Goal: Information Seeking & Learning: Learn about a topic

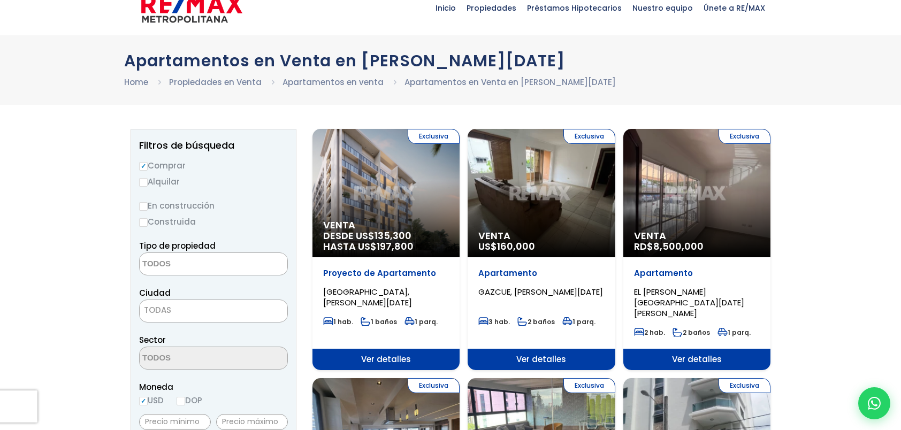
scroll to position [54, 0]
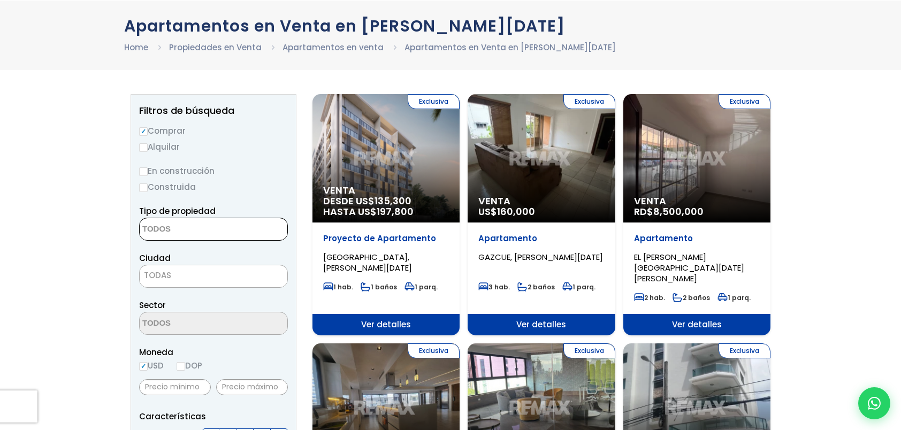
click at [242, 229] on span at bounding box center [213, 229] width 149 height 23
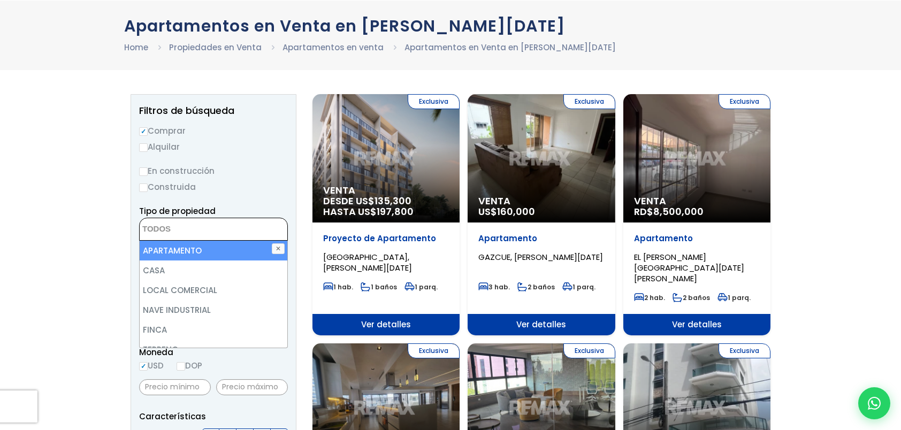
click at [214, 248] on li "APARTAMENTO" at bounding box center [214, 251] width 148 height 20
select select "apartment"
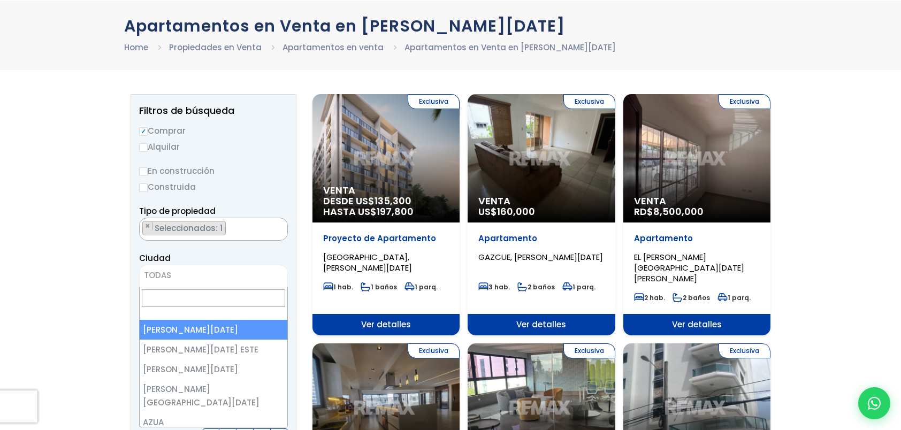
click at [246, 280] on span "TODAS" at bounding box center [214, 275] width 148 height 15
select select "1"
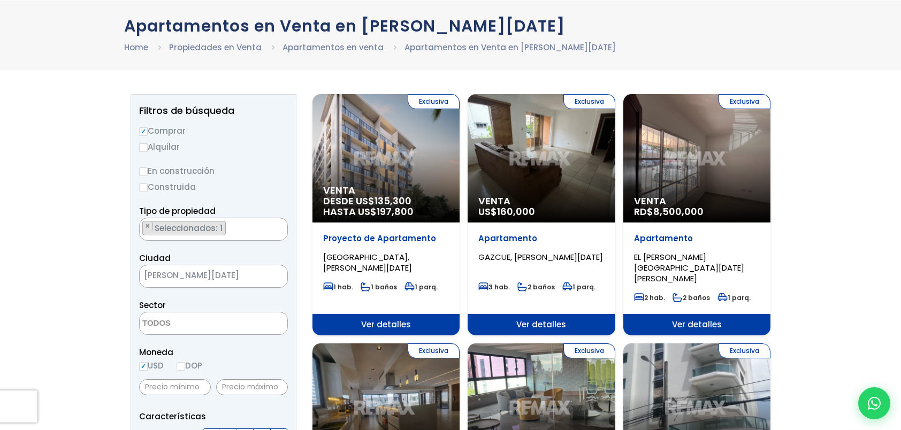
click at [207, 328] on textarea "Search" at bounding box center [192, 323] width 104 height 23
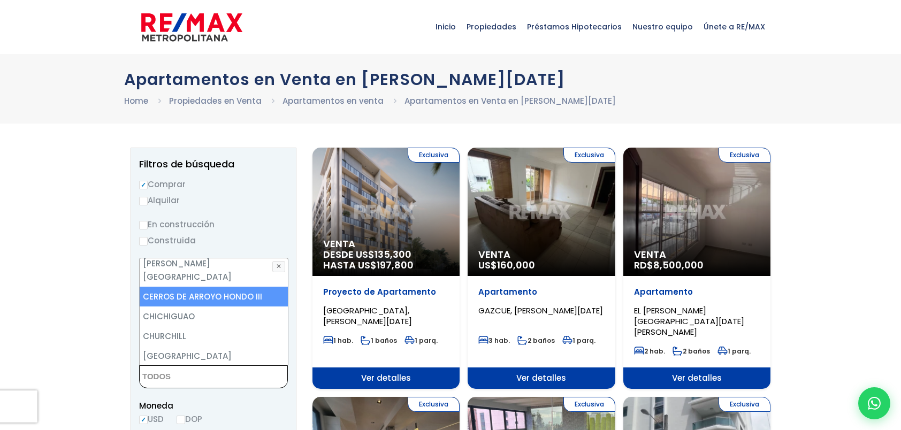
scroll to position [642, 0]
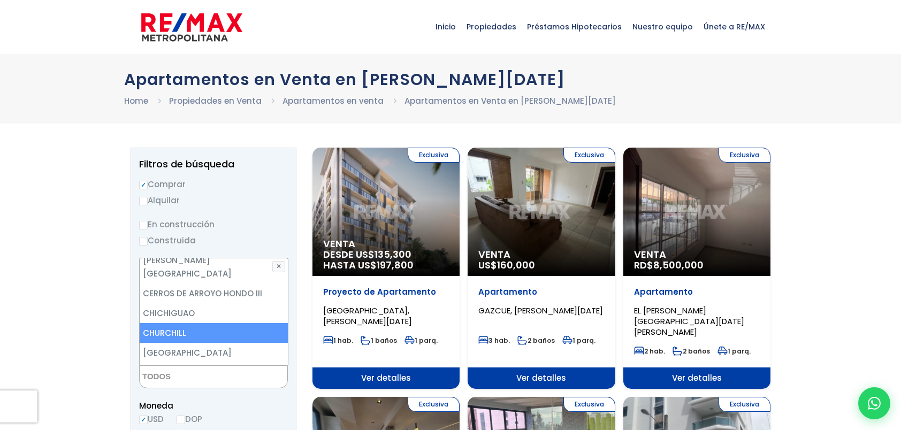
click at [211, 323] on li "CHURCHILL" at bounding box center [214, 333] width 148 height 20
select select "105"
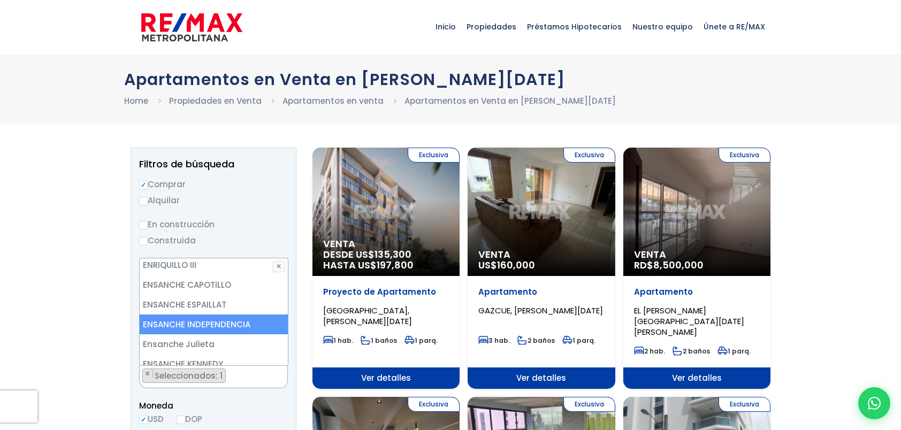
scroll to position [1445, 0]
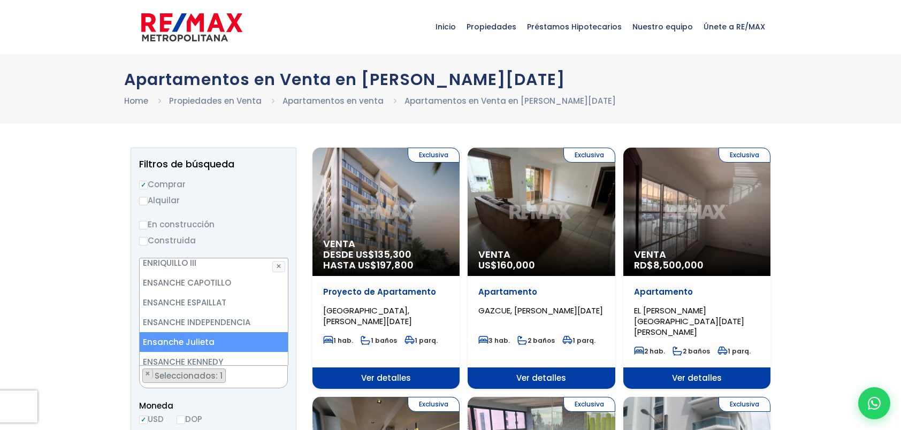
click at [221, 332] on li "Ensanche Julieta" at bounding box center [214, 342] width 148 height 20
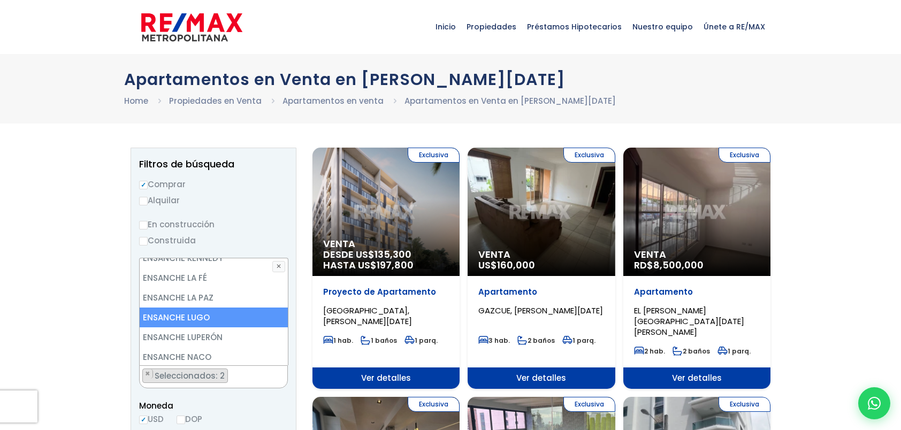
scroll to position [1552, 0]
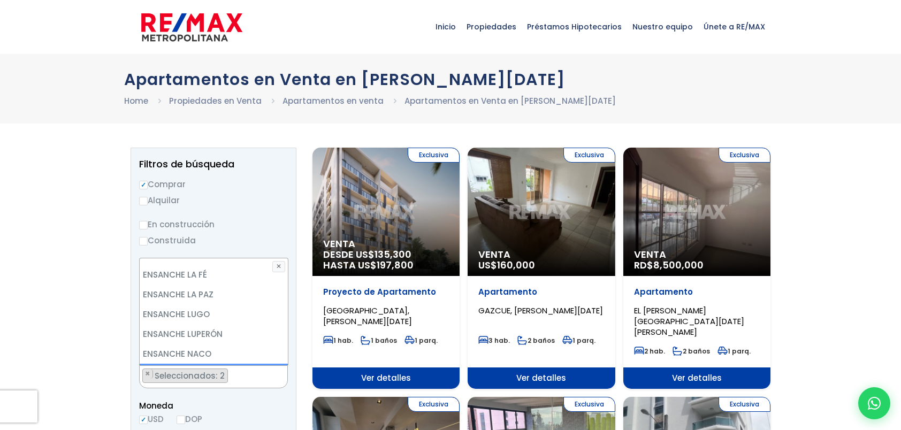
click at [219, 364] on li "ENSANCHE SERRALLES" at bounding box center [214, 374] width 148 height 20
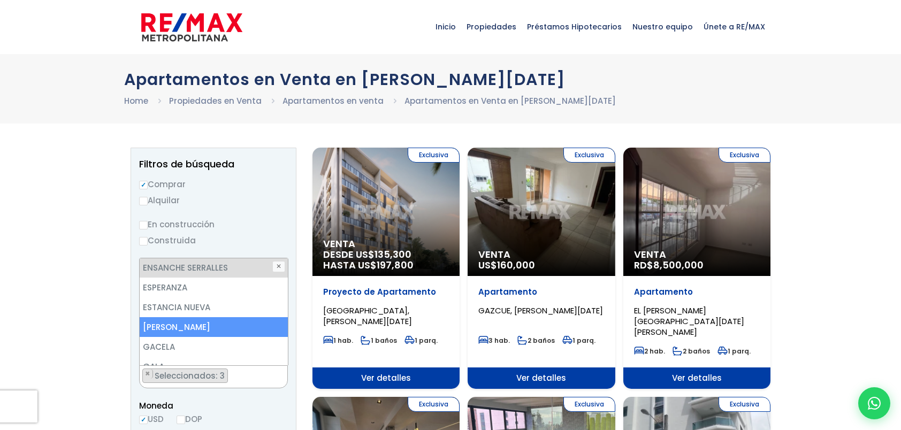
scroll to position [1659, 0]
click at [222, 316] on li "EVARISTO MORALES" at bounding box center [214, 326] width 148 height 20
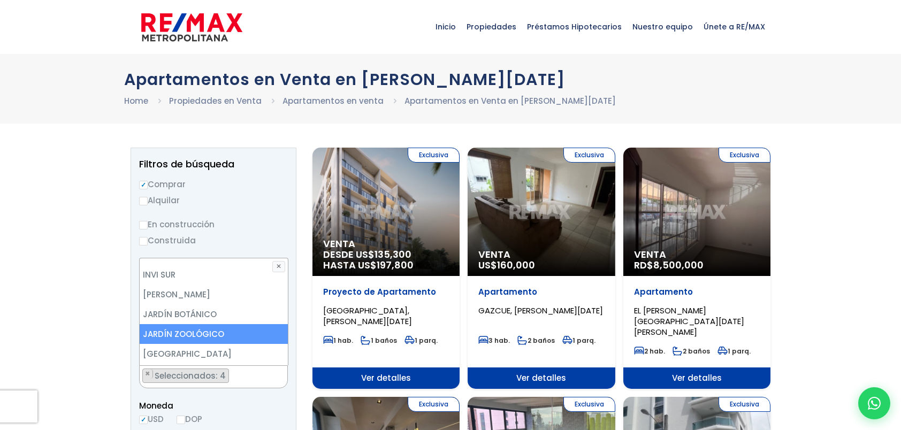
scroll to position [1980, 0]
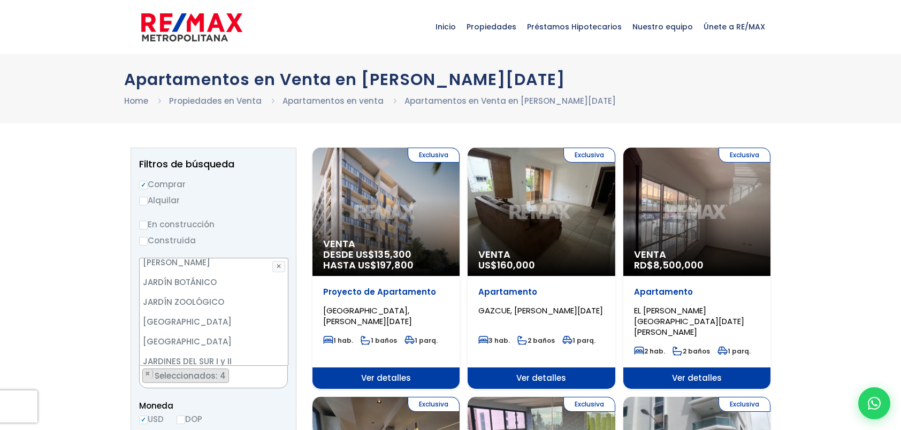
click at [215, 371] on li "JULIETA MORALES" at bounding box center [214, 381] width 148 height 20
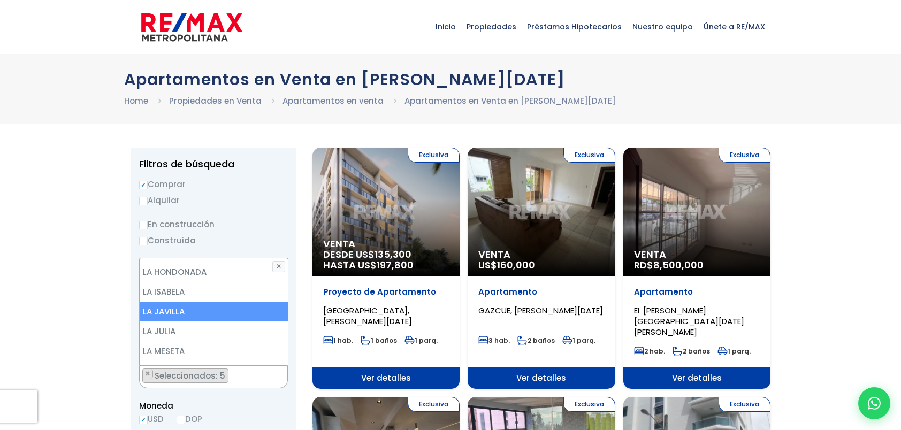
scroll to position [2408, 0]
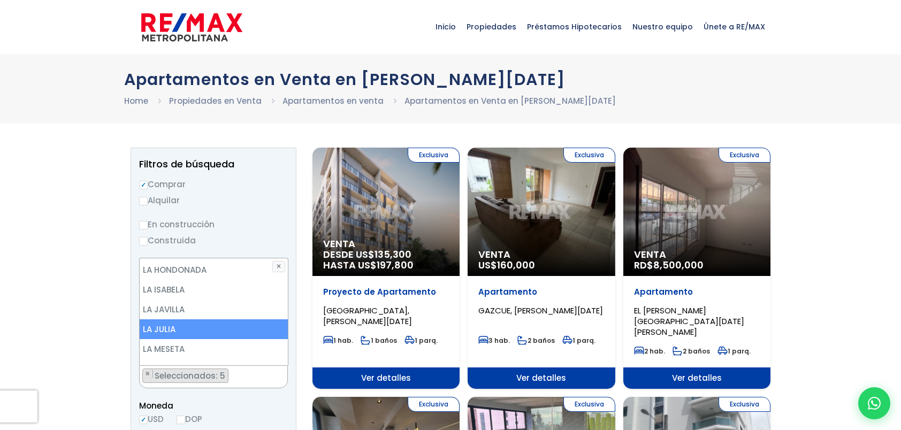
click at [209, 319] on li "LA JULIA" at bounding box center [214, 329] width 148 height 20
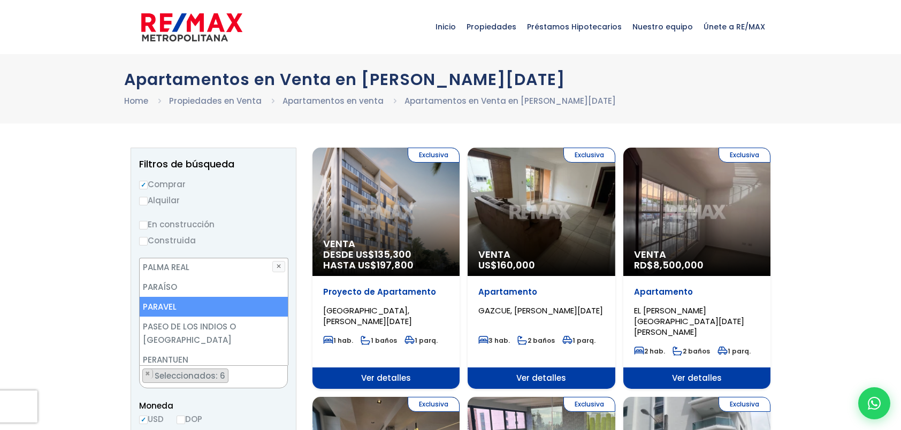
scroll to position [3853, 0]
click at [225, 367] on li "PIANTINI" at bounding box center [214, 377] width 148 height 20
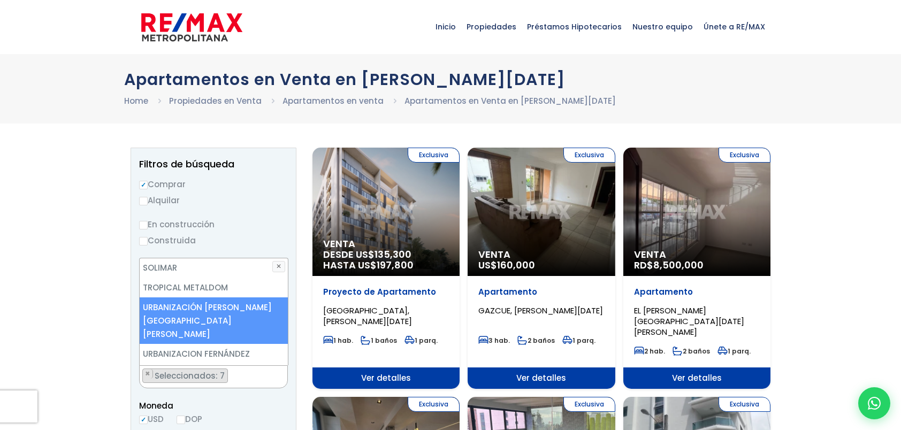
scroll to position [4762, 0]
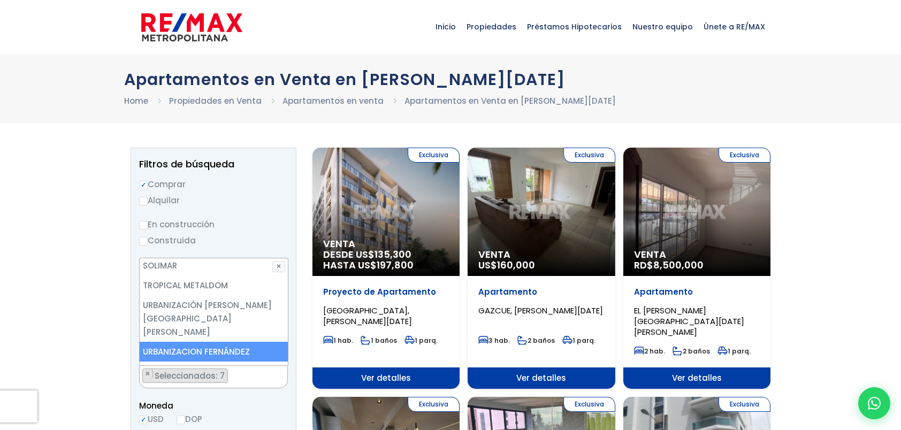
click at [237, 342] on li "URBANIZACION FERNÁNDEZ" at bounding box center [214, 352] width 148 height 20
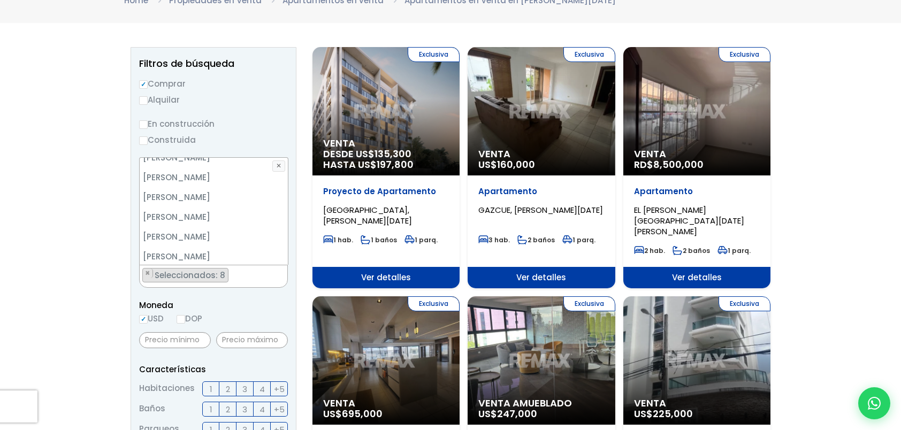
scroll to position [107, 0]
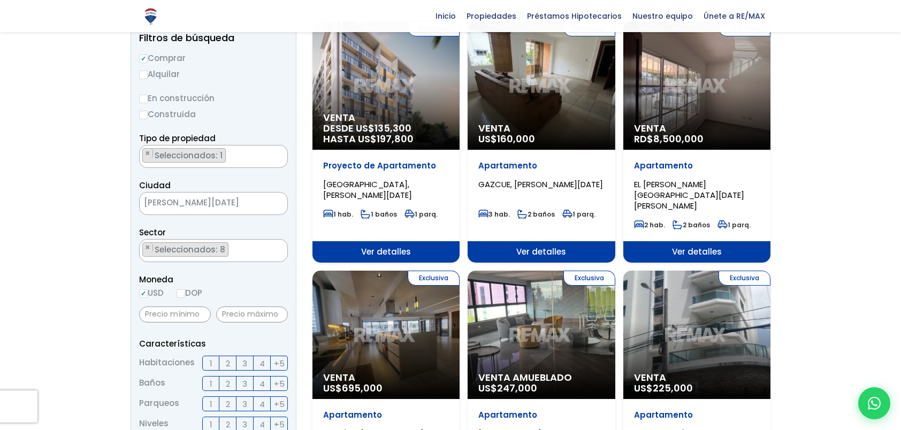
scroll to position [161, 0]
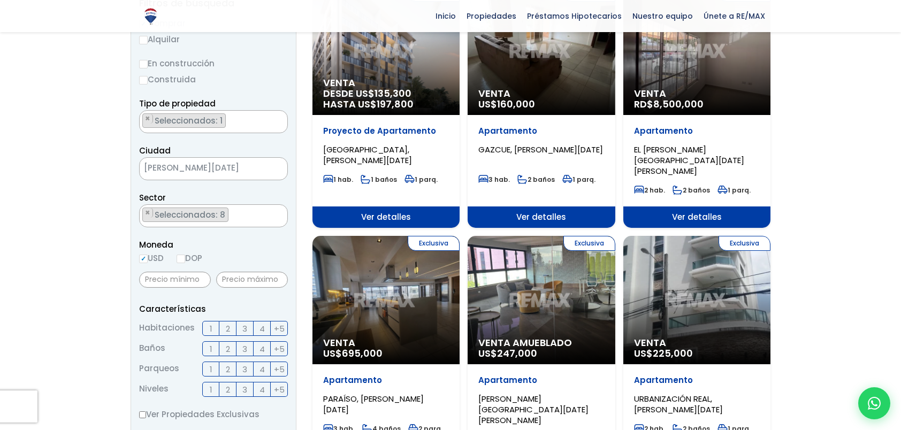
click at [183, 260] on input "DOP" at bounding box center [181, 259] width 9 height 9
radio input "true"
click at [144, 259] on input "USD" at bounding box center [143, 259] width 9 height 9
radio input "true"
click at [226, 331] on span "2" at bounding box center [228, 328] width 4 height 13
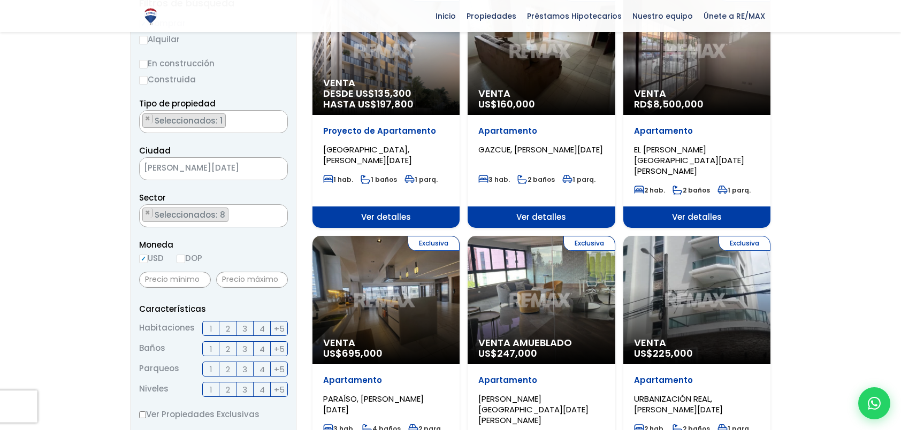
click at [0, 0] on input "2" at bounding box center [0, 0] width 0 height 0
click at [228, 368] on span "2" at bounding box center [228, 369] width 4 height 13
click at [0, 0] on input "2" at bounding box center [0, 0] width 0 height 0
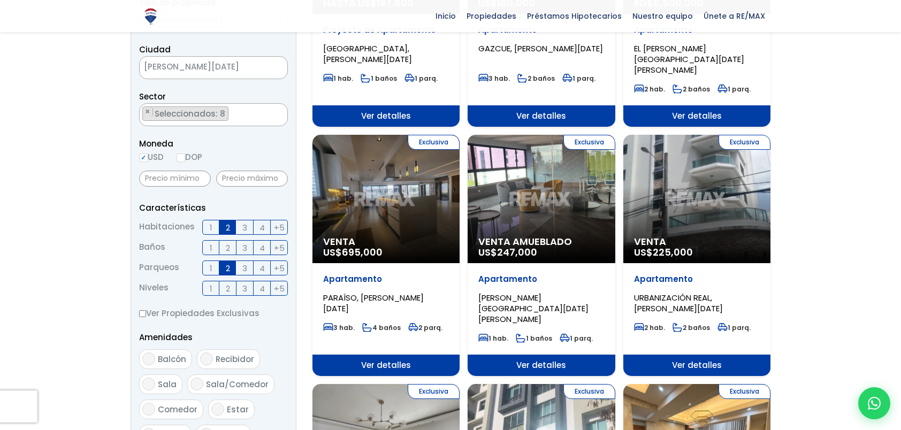
scroll to position [268, 0]
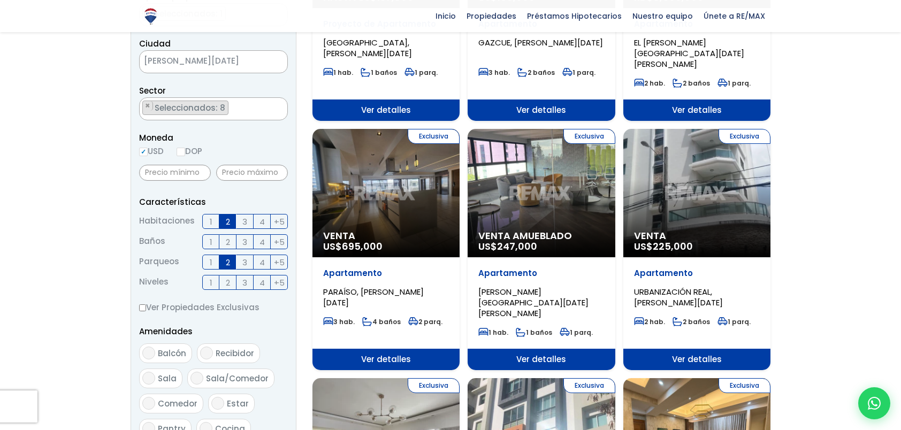
click at [280, 283] on span "+5" at bounding box center [279, 282] width 11 height 13
click at [0, 0] on input "+5" at bounding box center [0, 0] width 0 height 0
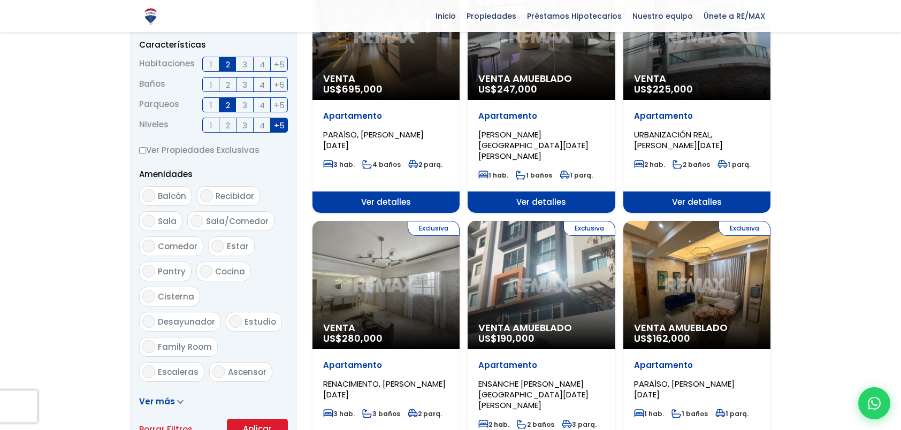
scroll to position [428, 0]
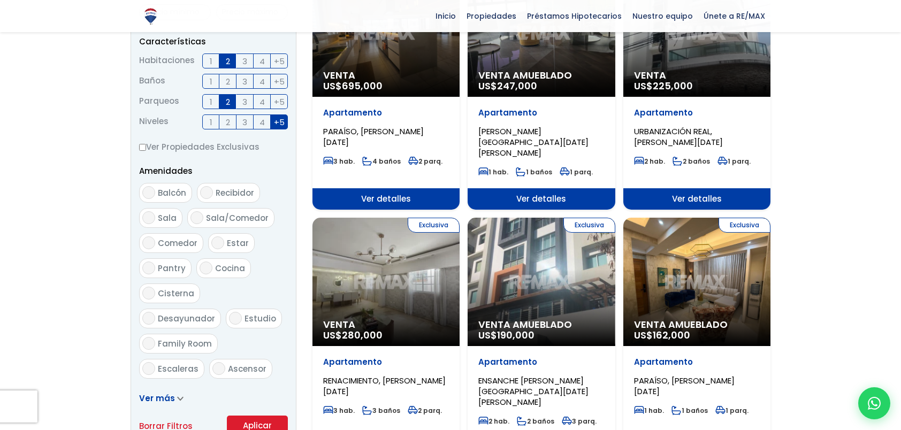
click at [150, 193] on input "Balcón" at bounding box center [148, 192] width 13 height 13
checkbox input "true"
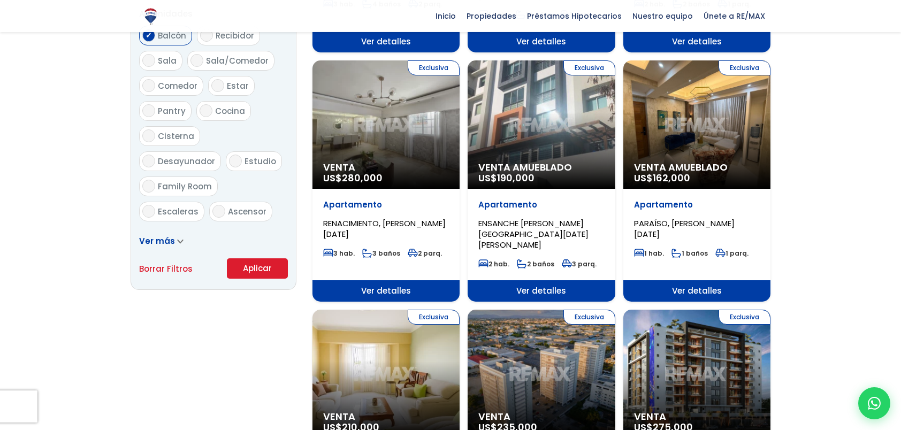
scroll to position [589, 0]
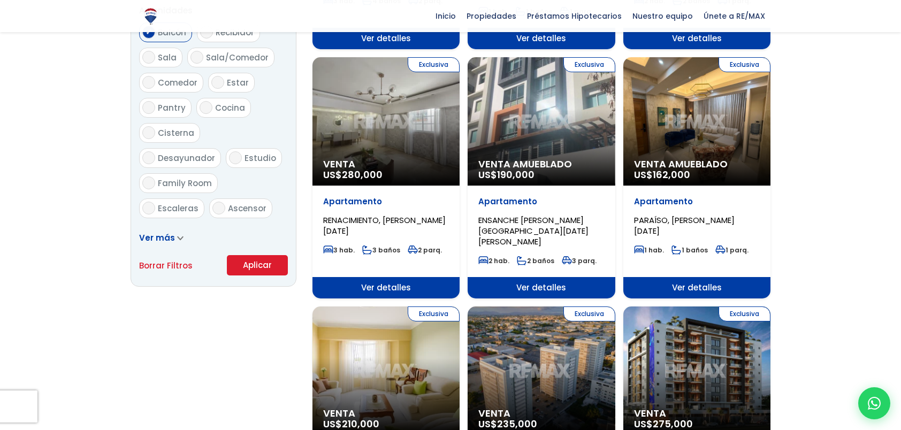
click at [242, 203] on span "Ascensor" at bounding box center [247, 208] width 39 height 11
click at [225, 202] on input "Ascensor" at bounding box center [218, 208] width 13 height 13
checkbox input "true"
click at [255, 268] on button "Aplicar" at bounding box center [257, 265] width 61 height 20
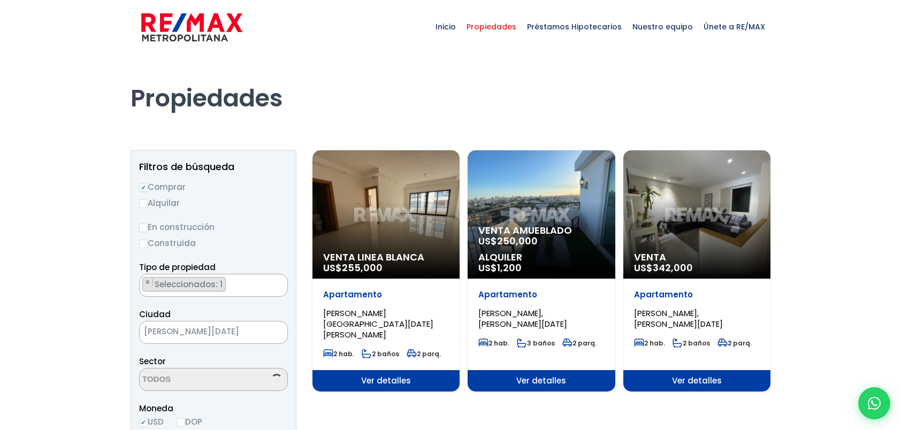
scroll to position [2886, 0]
select select "105"
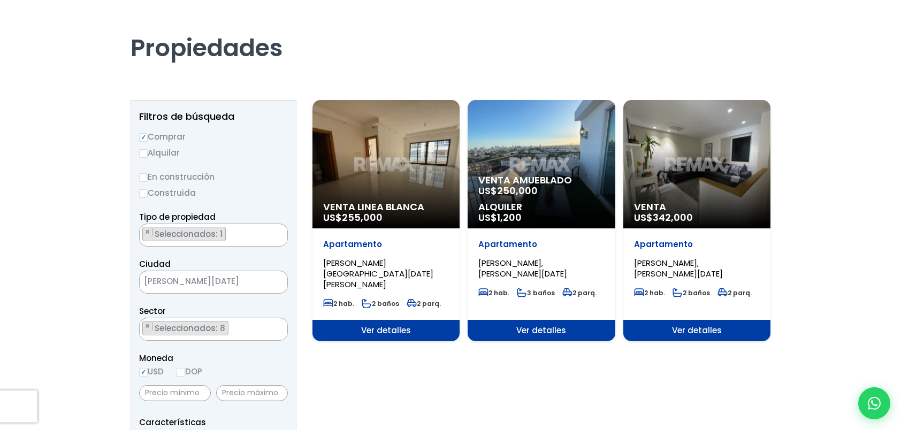
scroll to position [54, 0]
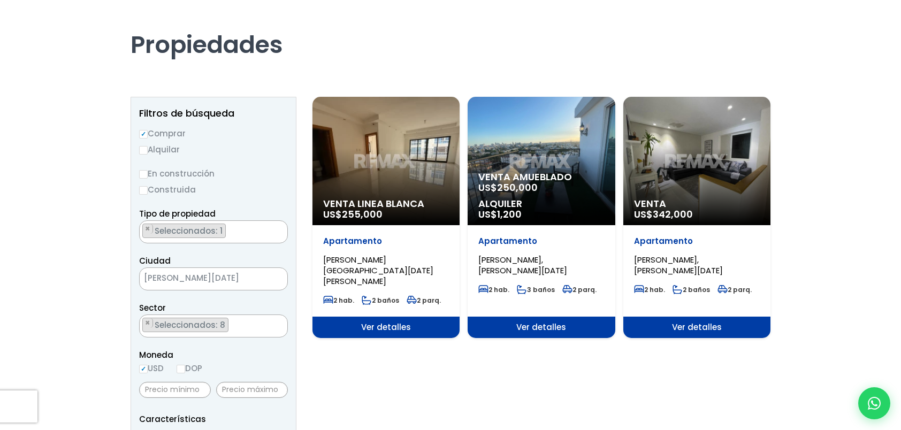
click at [399, 319] on span "Ver detalles" at bounding box center [385, 327] width 147 height 21
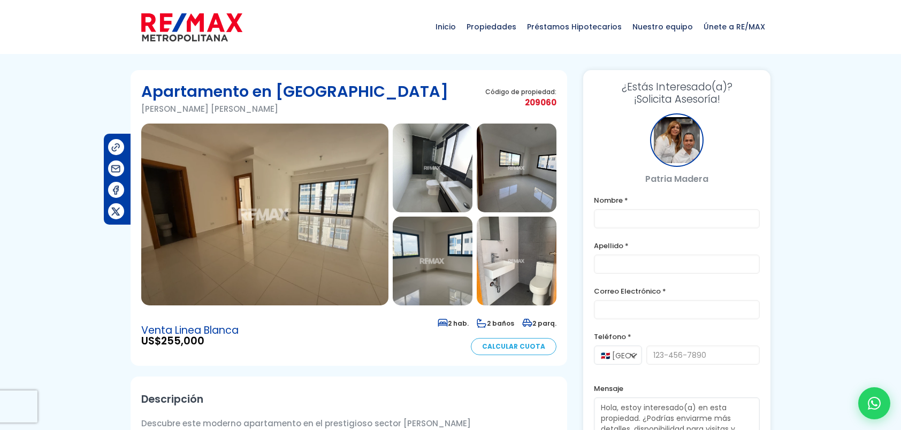
click at [438, 170] on img at bounding box center [433, 168] width 80 height 89
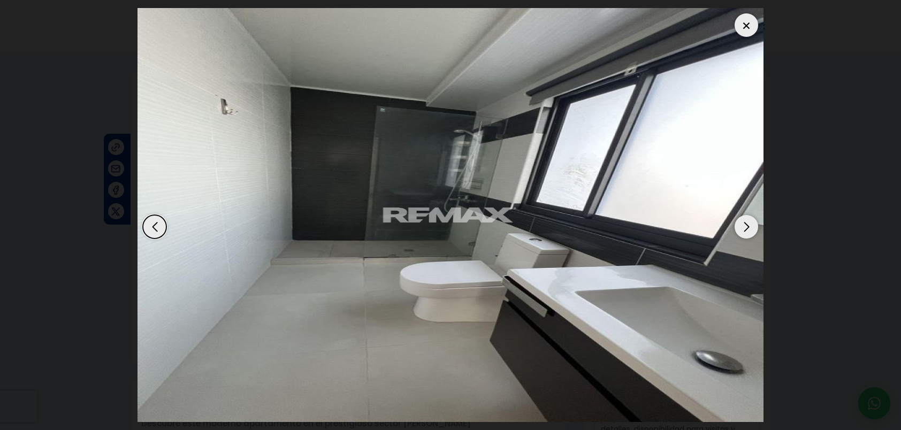
click at [751, 227] on div "Next slide" at bounding box center [747, 227] width 24 height 24
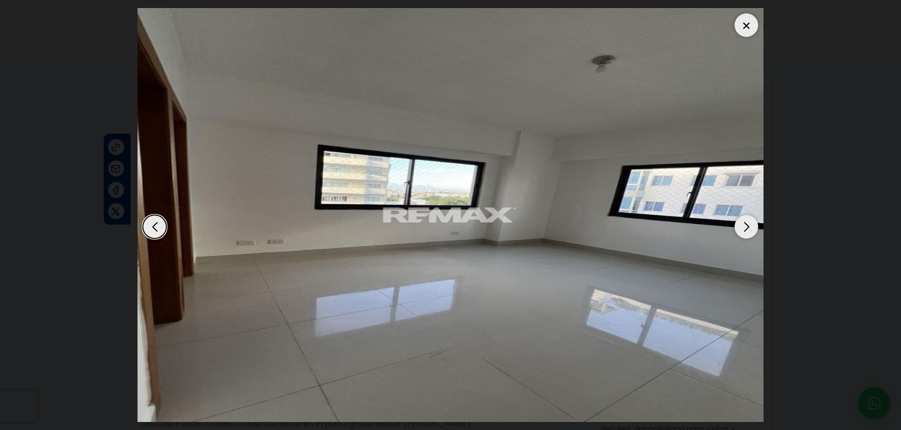
click at [748, 227] on div "Next slide" at bounding box center [747, 227] width 24 height 24
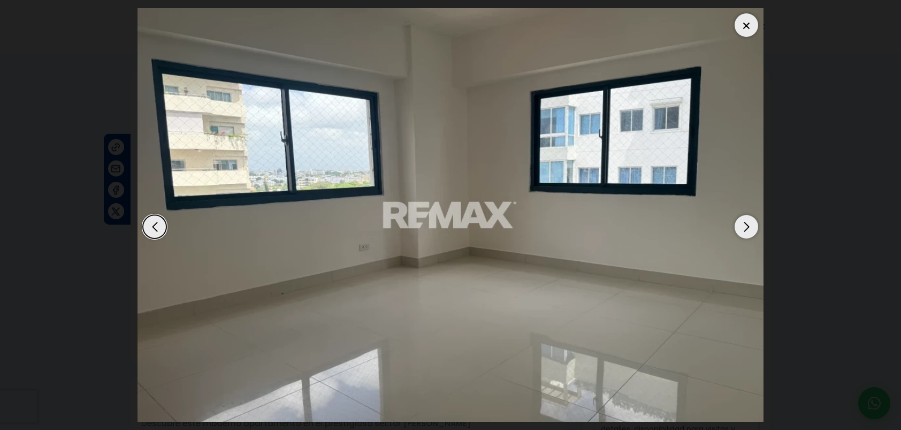
click at [748, 227] on div "Next slide" at bounding box center [747, 227] width 24 height 24
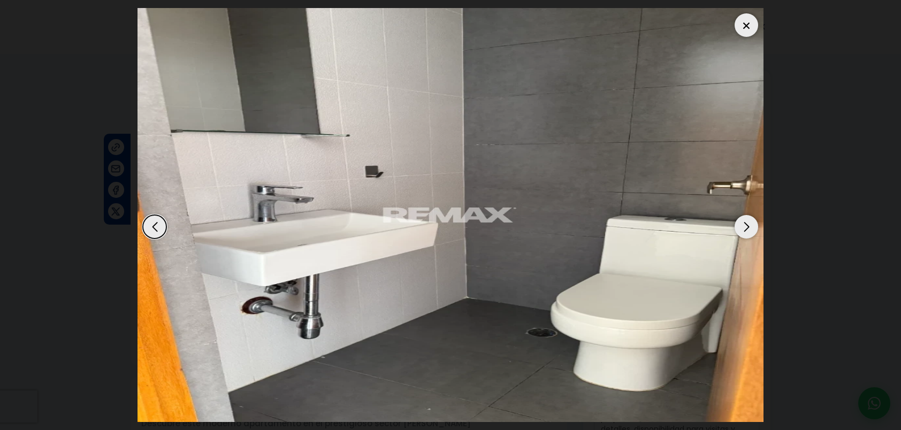
click at [746, 227] on div "Next slide" at bounding box center [747, 227] width 24 height 24
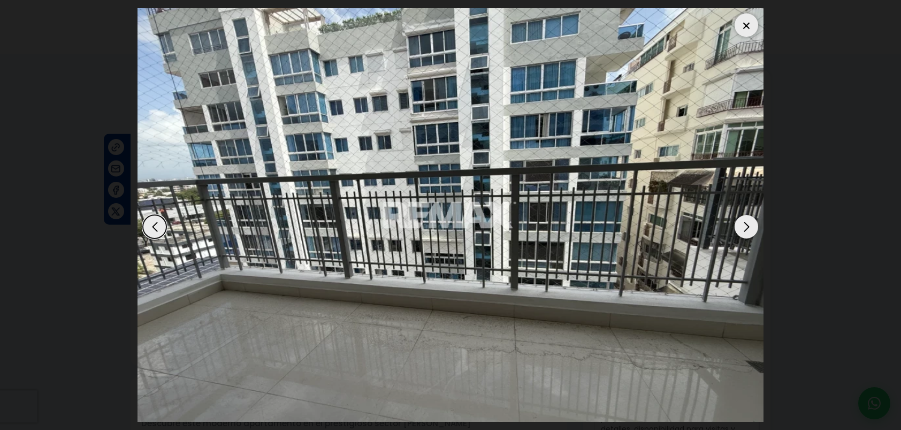
click at [746, 227] on div "Next slide" at bounding box center [747, 227] width 24 height 24
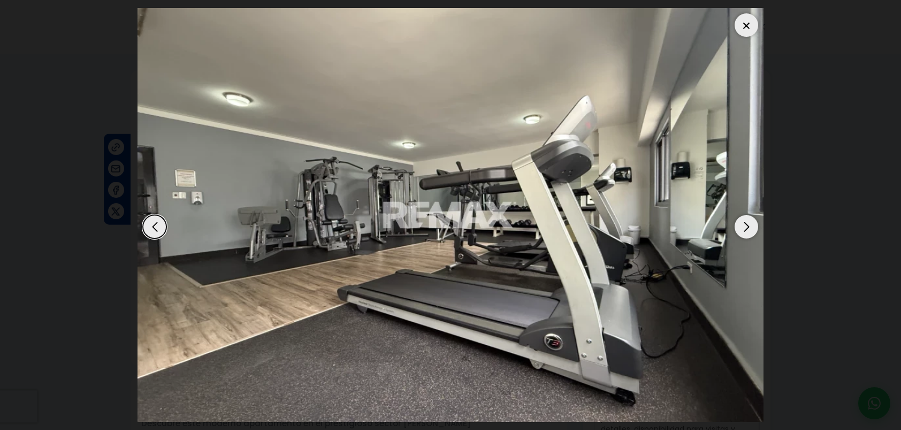
click at [746, 227] on div "Next slide" at bounding box center [747, 227] width 24 height 24
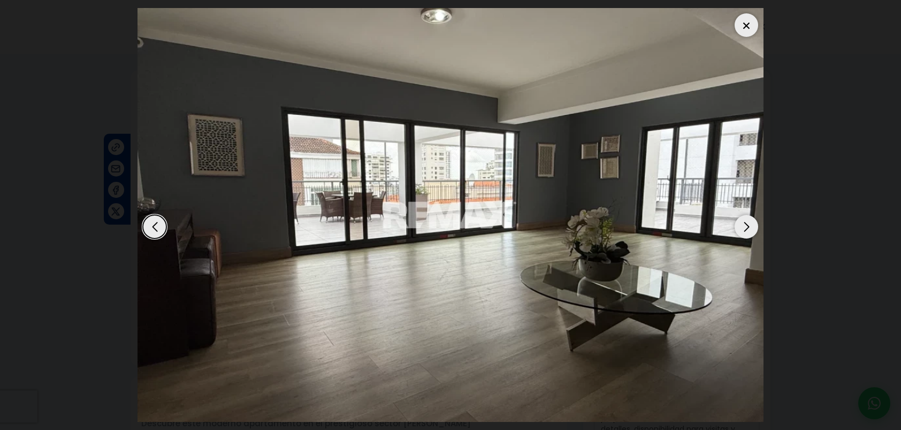
click at [746, 227] on div "Next slide" at bounding box center [747, 227] width 24 height 24
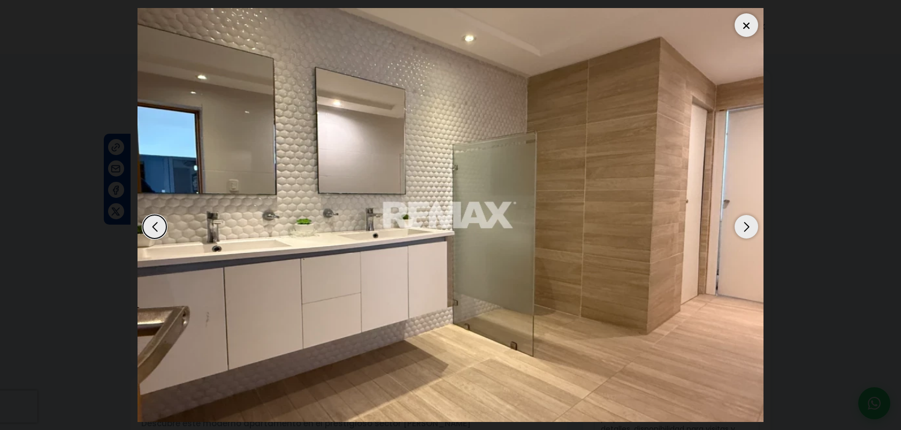
click at [157, 229] on div "Previous slide" at bounding box center [155, 227] width 24 height 24
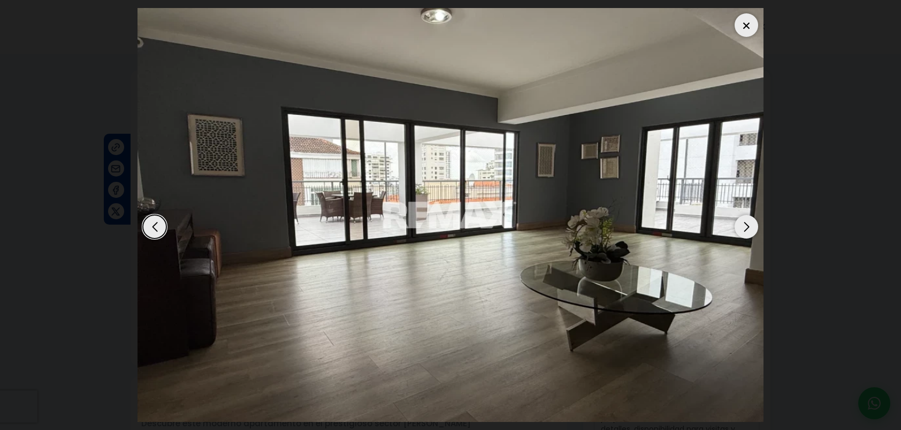
click at [743, 229] on div "Next slide" at bounding box center [747, 227] width 24 height 24
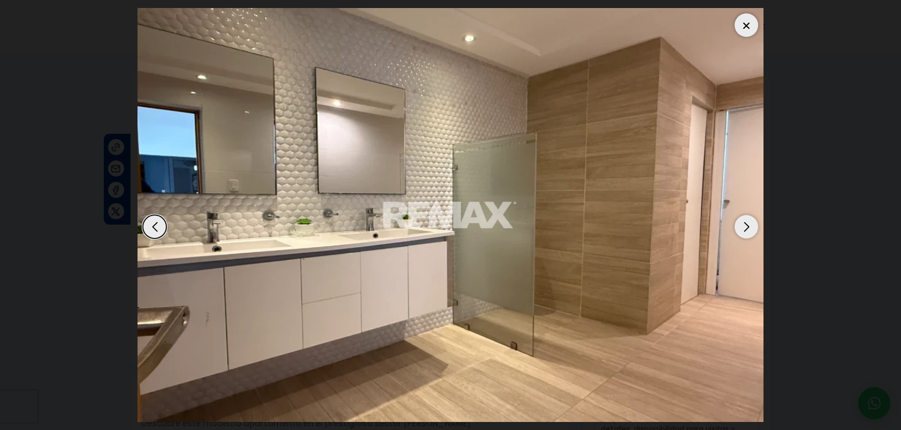
click at [745, 228] on div "Next slide" at bounding box center [747, 227] width 24 height 24
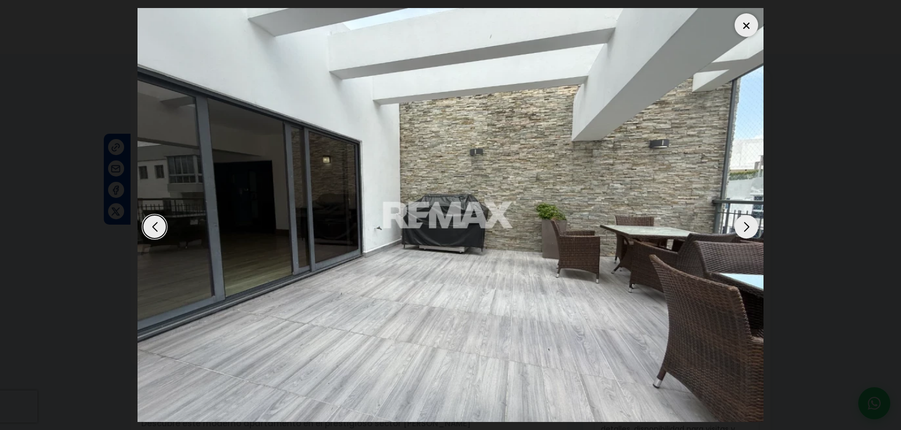
click at [749, 227] on div "Next slide" at bounding box center [747, 227] width 24 height 24
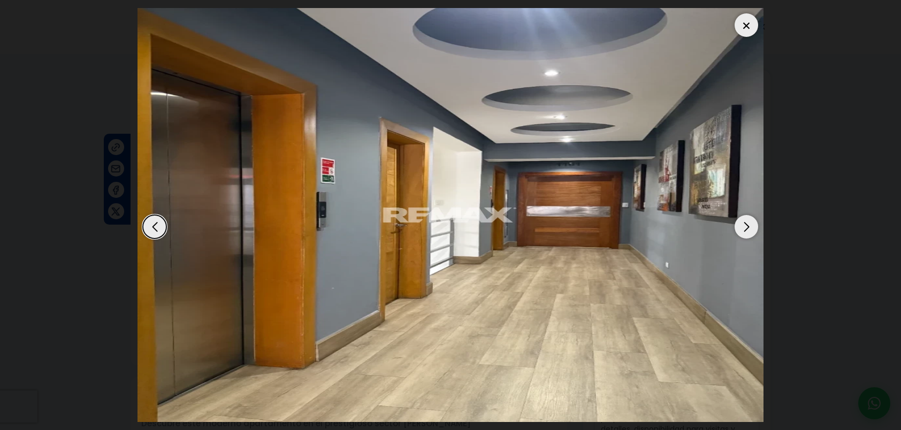
click at [748, 228] on div "Next slide" at bounding box center [747, 227] width 24 height 24
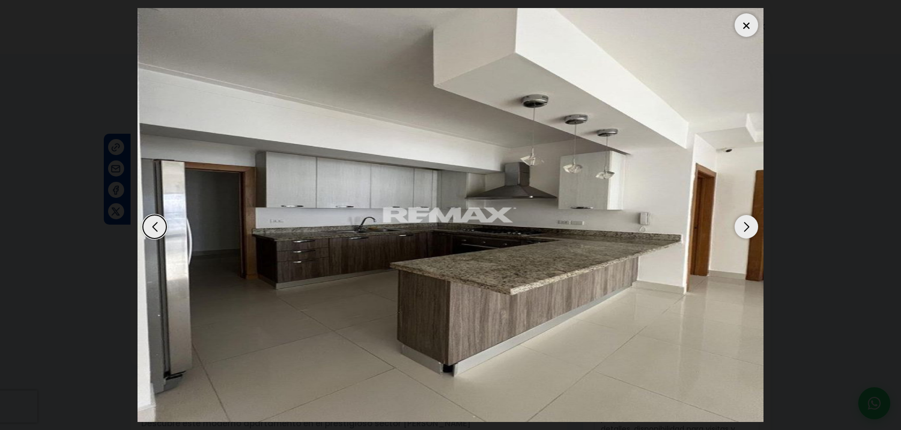
click at [751, 226] on div "Next slide" at bounding box center [747, 227] width 24 height 24
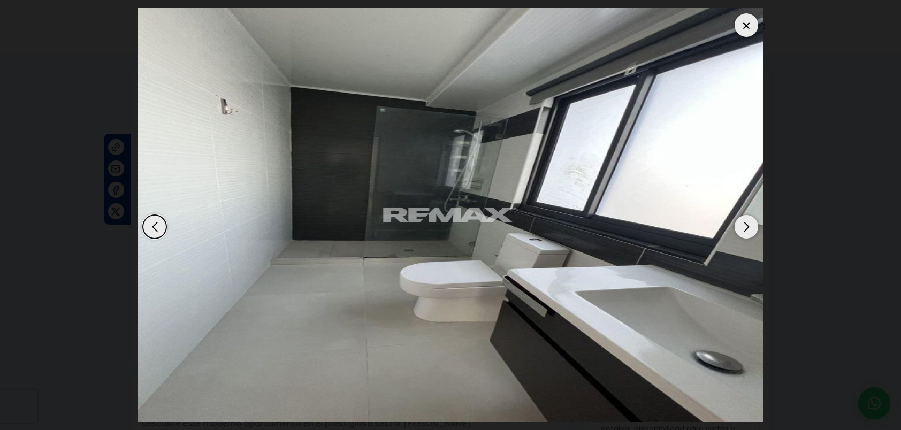
click at [750, 229] on div "Next slide" at bounding box center [747, 227] width 24 height 24
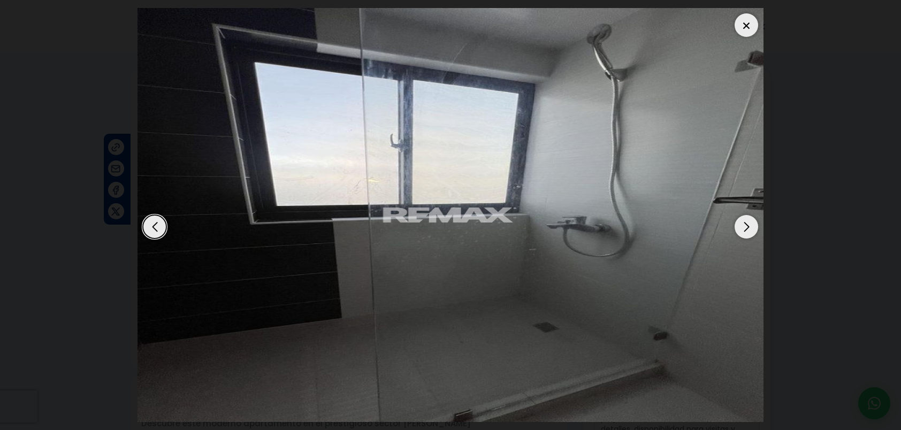
click at [750, 229] on div "Next slide" at bounding box center [747, 227] width 24 height 24
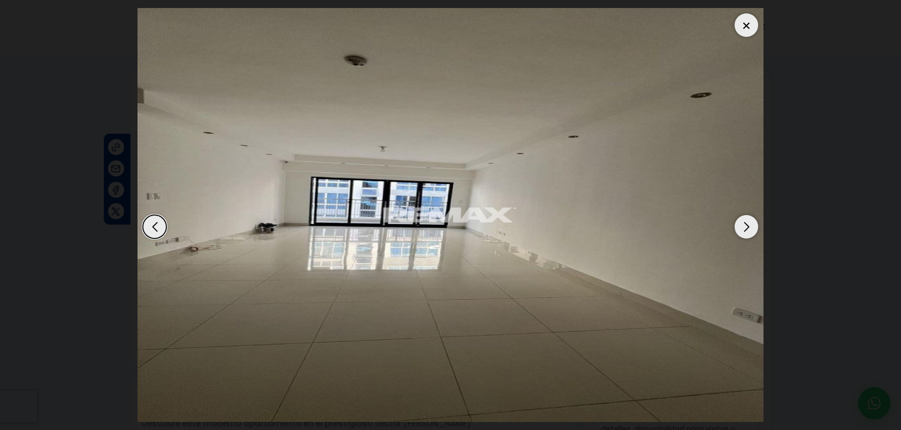
click at [749, 228] on div "Next slide" at bounding box center [747, 227] width 24 height 24
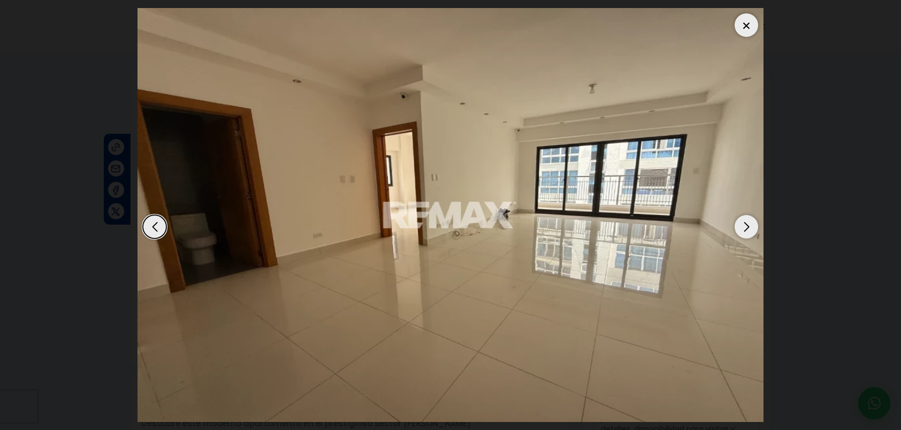
click at [747, 231] on div "Next slide" at bounding box center [747, 227] width 24 height 24
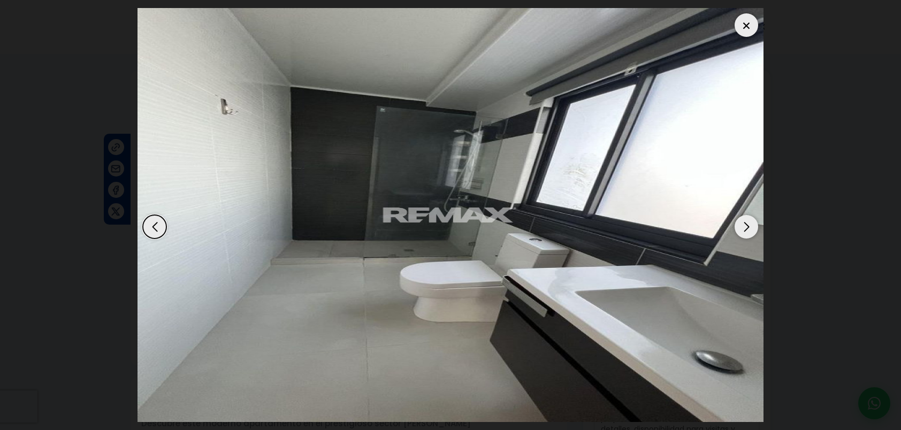
click at [748, 29] on div at bounding box center [747, 25] width 24 height 24
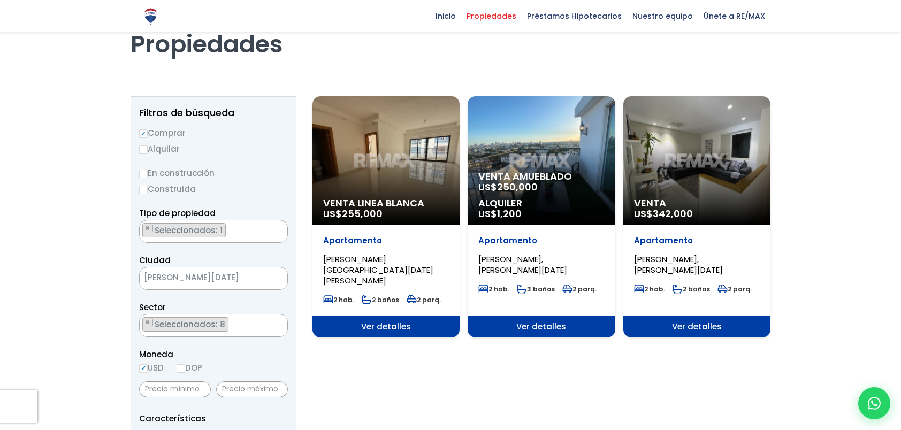
select select "105"
click at [550, 200] on span "Alquiler" at bounding box center [541, 204] width 126 height 11
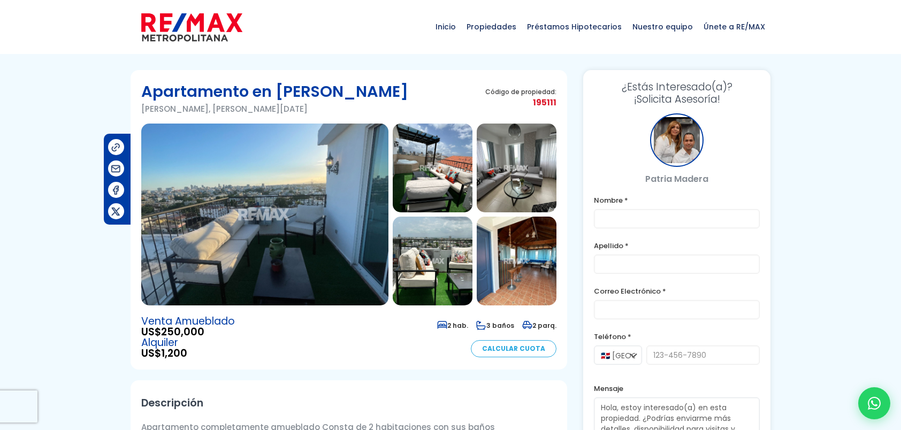
click at [331, 243] on img at bounding box center [264, 215] width 247 height 182
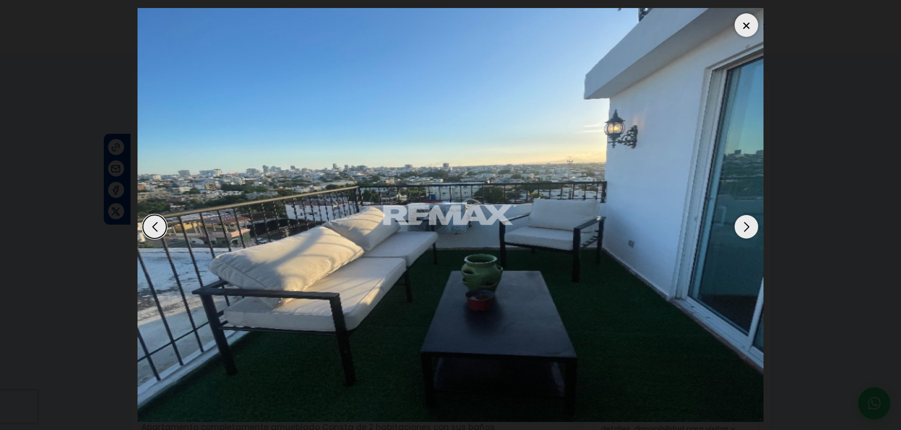
click at [745, 229] on div "Next slide" at bounding box center [747, 227] width 24 height 24
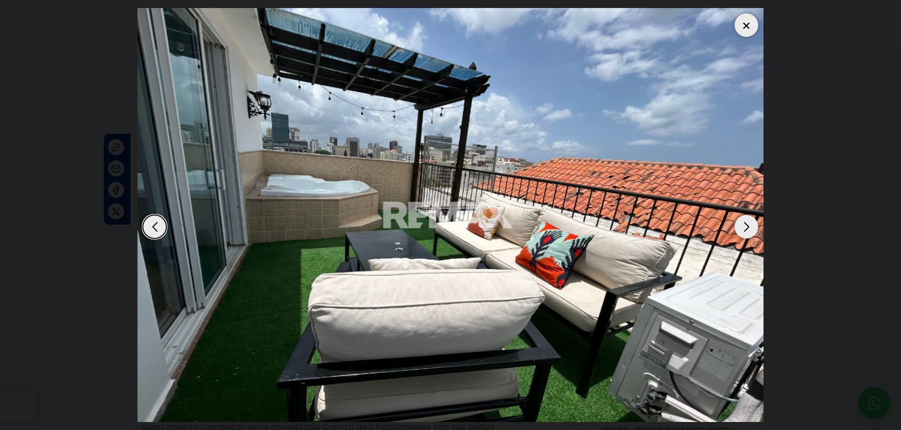
click at [745, 229] on div "Next slide" at bounding box center [747, 227] width 24 height 24
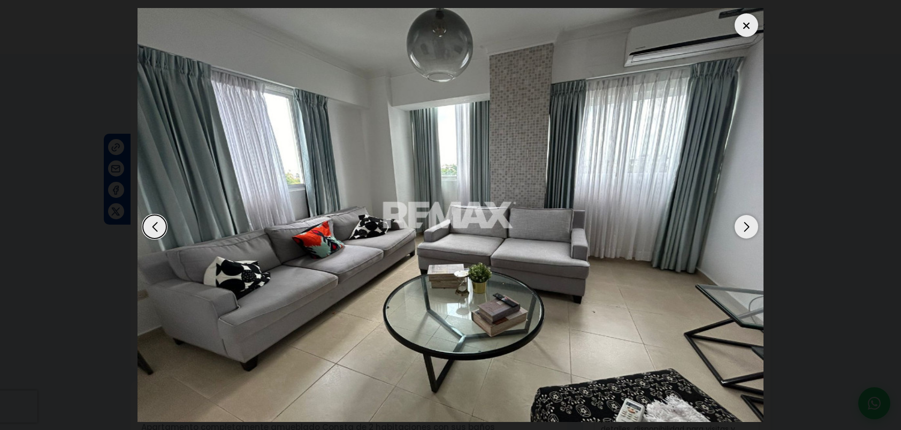
click at [745, 229] on div "Next slide" at bounding box center [747, 227] width 24 height 24
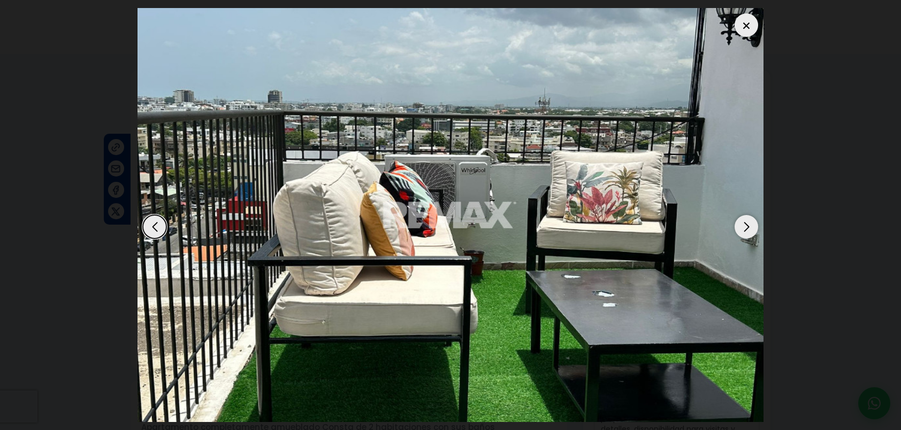
click at [748, 228] on div "Next slide" at bounding box center [747, 227] width 24 height 24
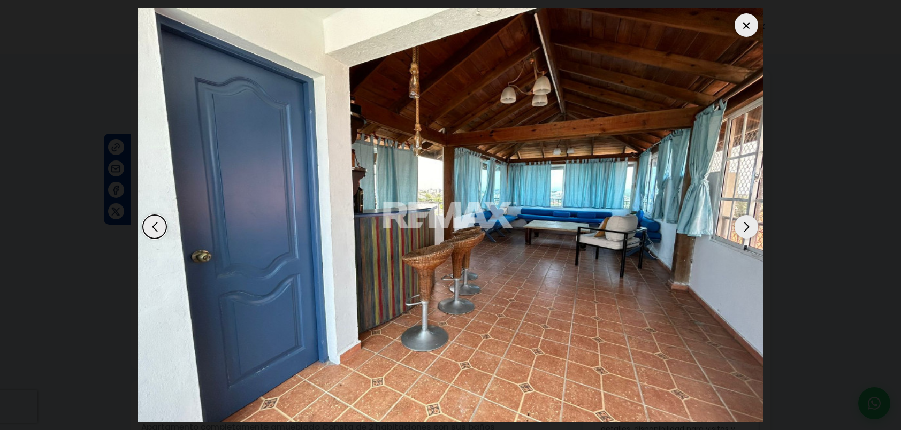
click at [748, 230] on div "Next slide" at bounding box center [747, 227] width 24 height 24
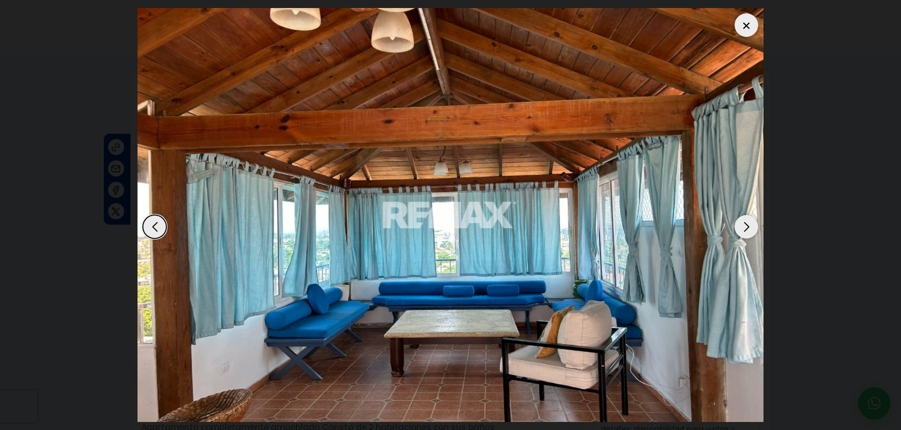
click at [748, 230] on div "Next slide" at bounding box center [747, 227] width 24 height 24
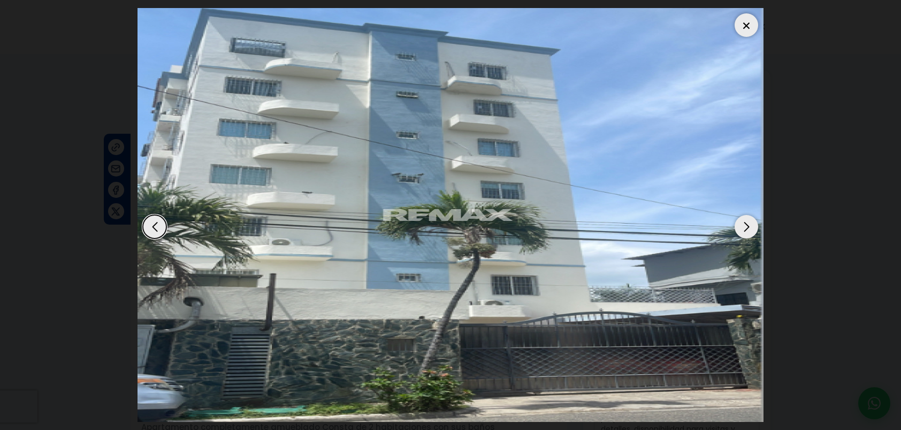
click at [748, 230] on div "Next slide" at bounding box center [747, 227] width 24 height 24
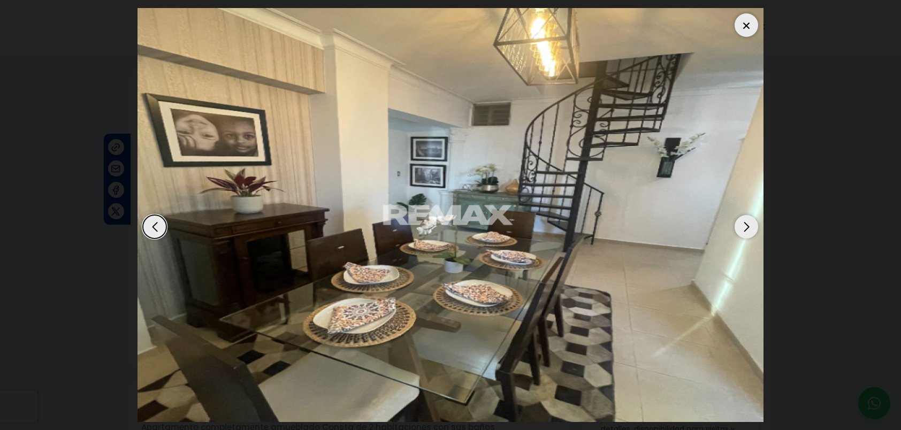
click at [742, 22] on div at bounding box center [747, 25] width 24 height 24
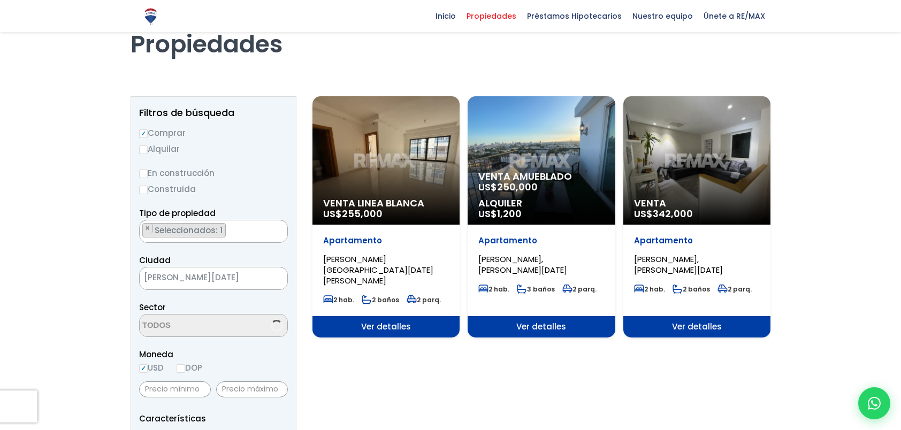
scroll to position [54, 0]
select select "105"
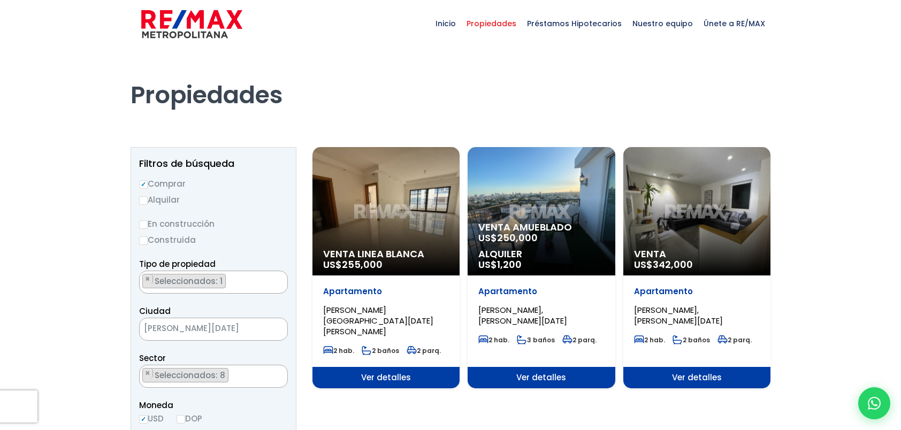
scroll to position [0, 0]
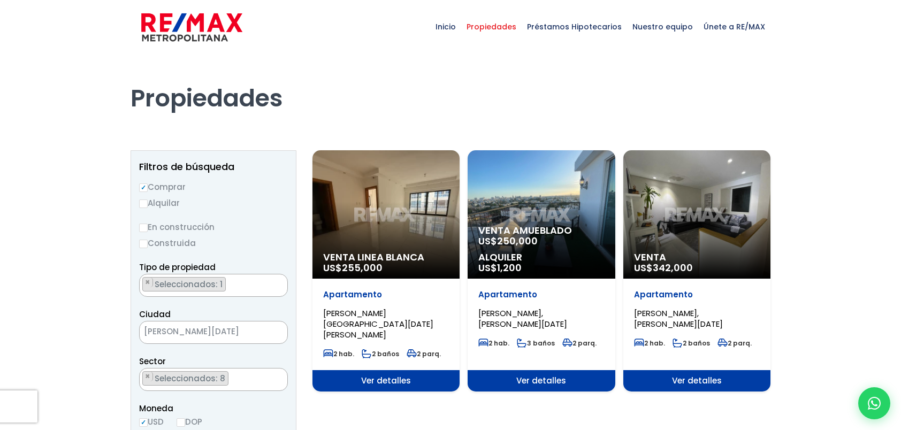
click at [711, 224] on div "Venta US$ 342,000" at bounding box center [696, 214] width 147 height 128
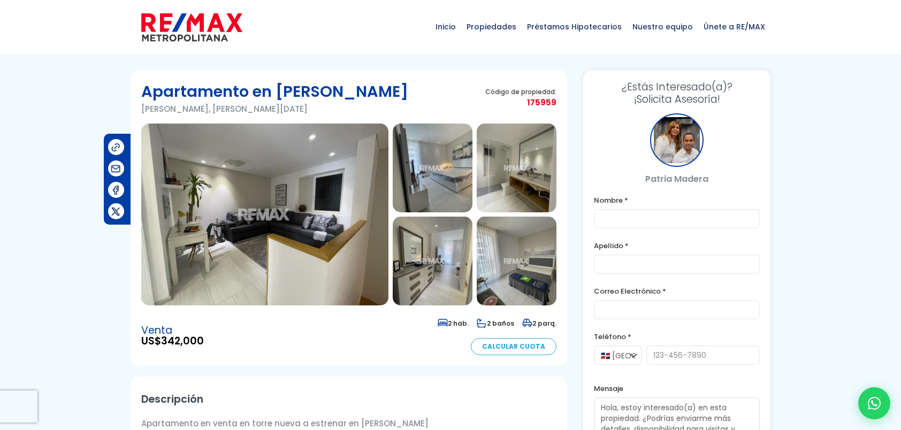
click at [339, 208] on img at bounding box center [264, 215] width 247 height 182
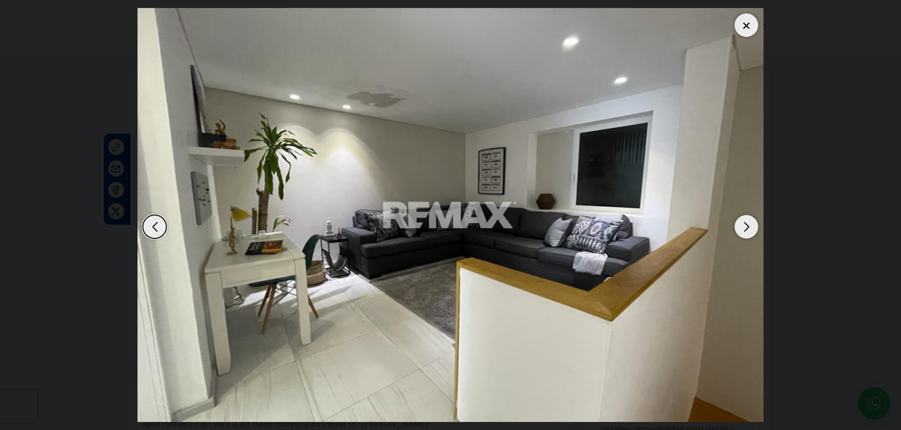
click at [750, 229] on div "Next slide" at bounding box center [747, 227] width 24 height 24
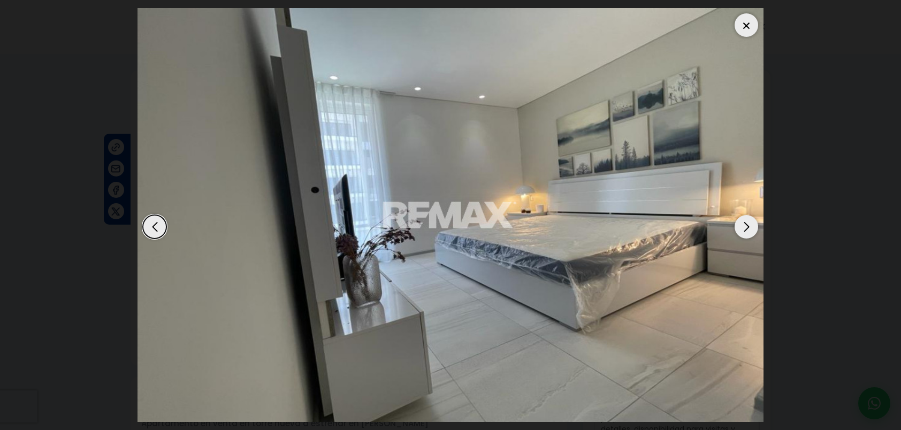
click at [750, 229] on div "Next slide" at bounding box center [747, 227] width 24 height 24
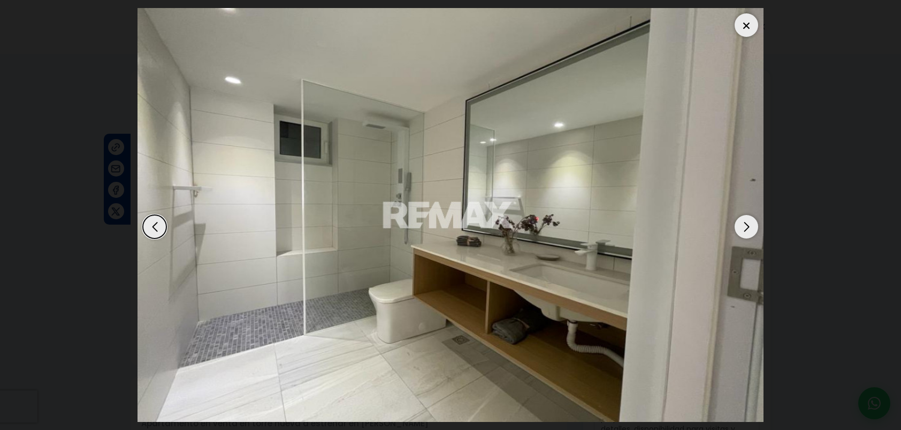
click at [750, 229] on div "Next slide" at bounding box center [747, 227] width 24 height 24
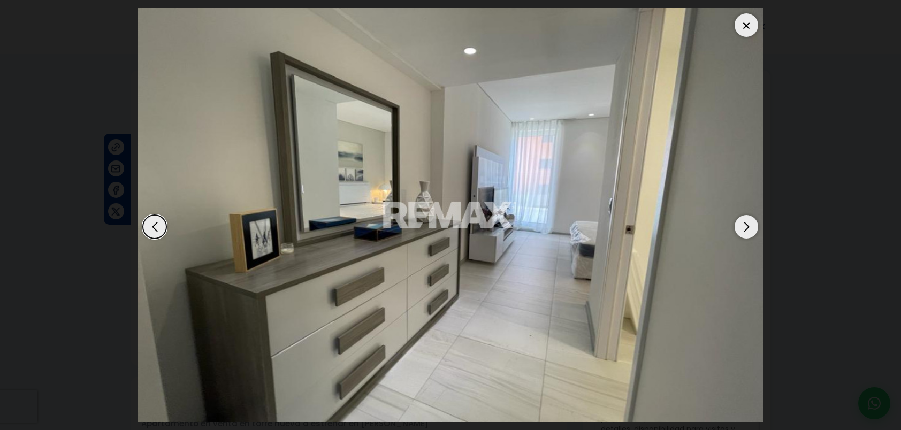
click at [750, 229] on div "Next slide" at bounding box center [747, 227] width 24 height 24
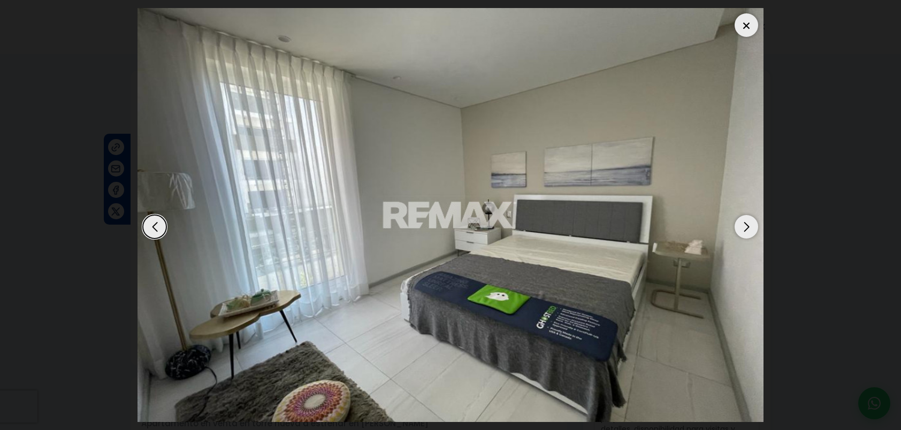
click at [750, 229] on div "Next slide" at bounding box center [747, 227] width 24 height 24
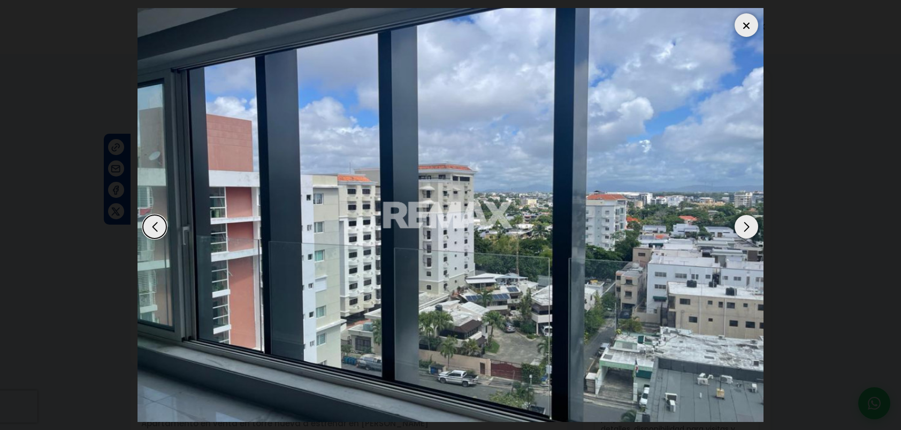
click at [746, 229] on div "Next slide" at bounding box center [747, 227] width 24 height 24
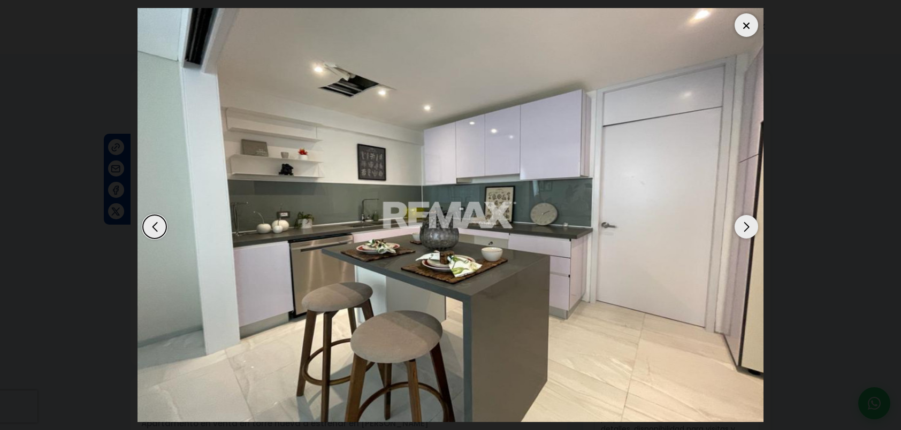
click at [746, 229] on div "Next slide" at bounding box center [747, 227] width 24 height 24
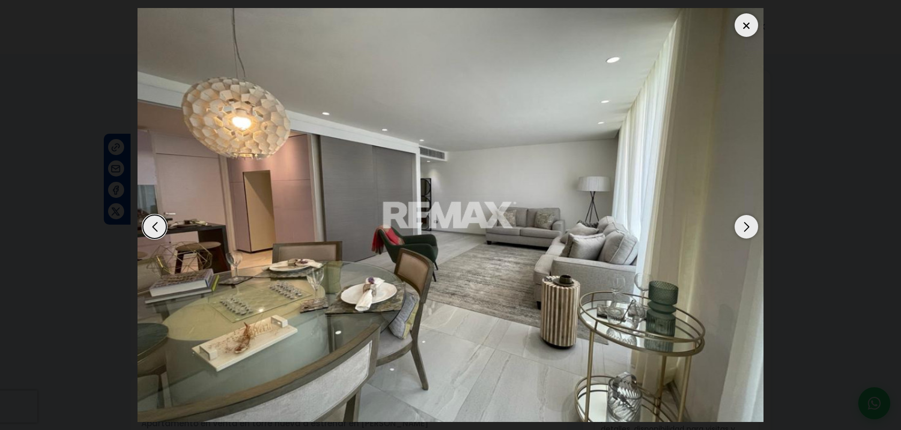
click at [746, 229] on div "Next slide" at bounding box center [747, 227] width 24 height 24
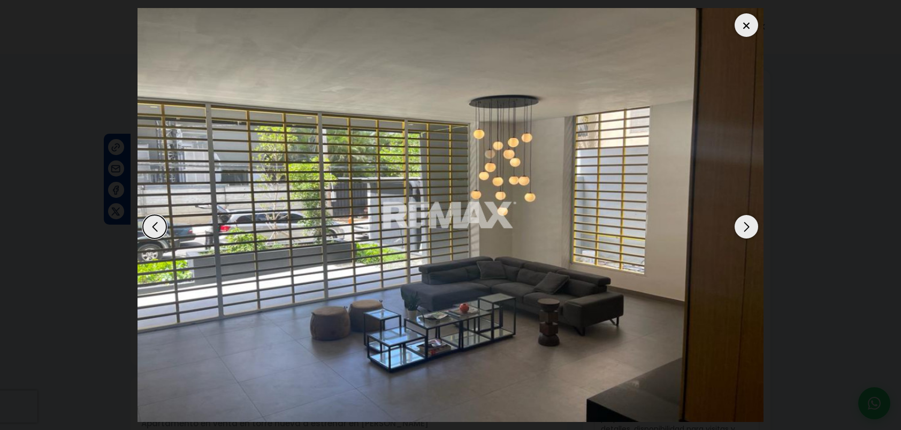
click at [746, 229] on div "Next slide" at bounding box center [747, 227] width 24 height 24
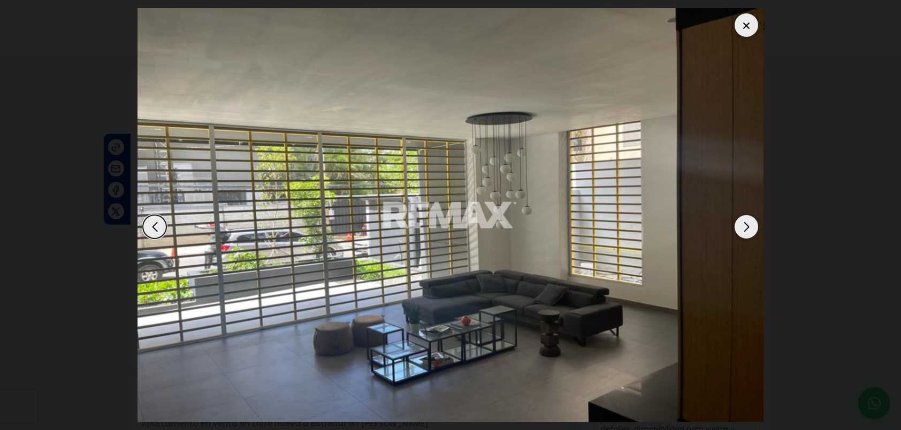
click at [746, 229] on div "Next slide" at bounding box center [747, 227] width 24 height 24
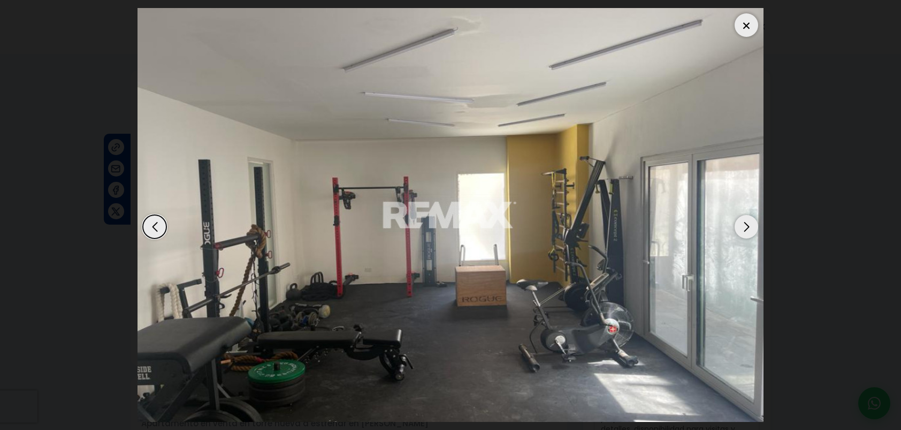
click at [746, 229] on div "Next slide" at bounding box center [747, 227] width 24 height 24
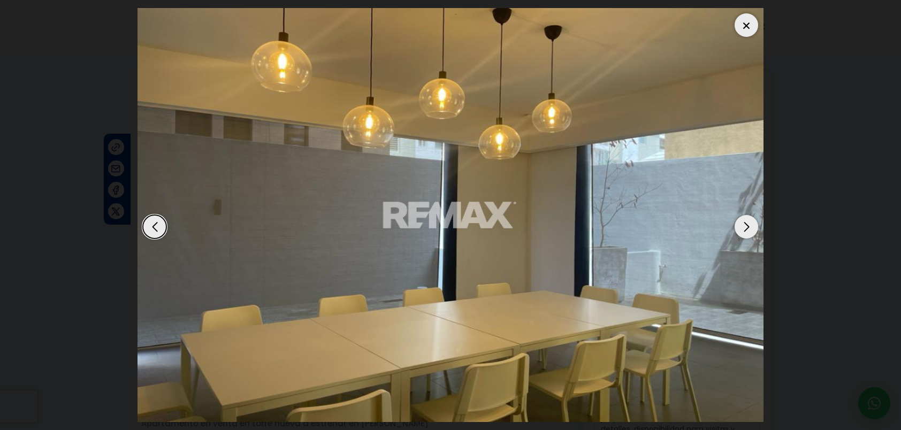
click at [746, 229] on div "Next slide" at bounding box center [747, 227] width 24 height 24
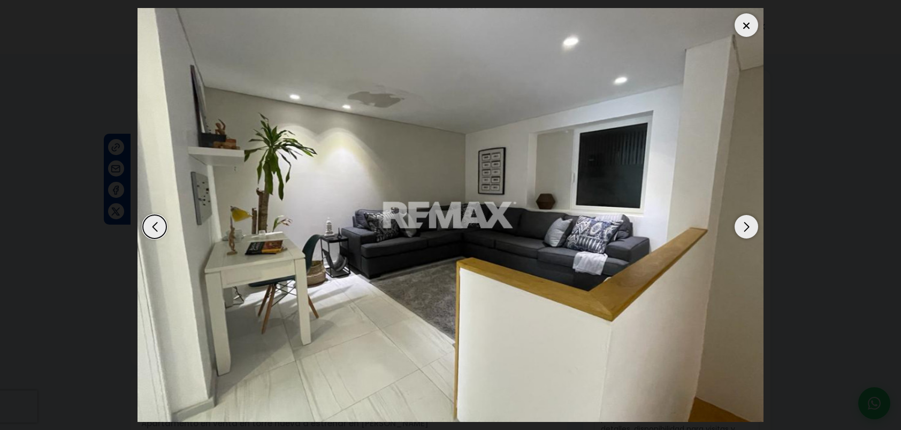
click at [750, 28] on div at bounding box center [747, 25] width 24 height 24
